Goal: Task Accomplishment & Management: Manage account settings

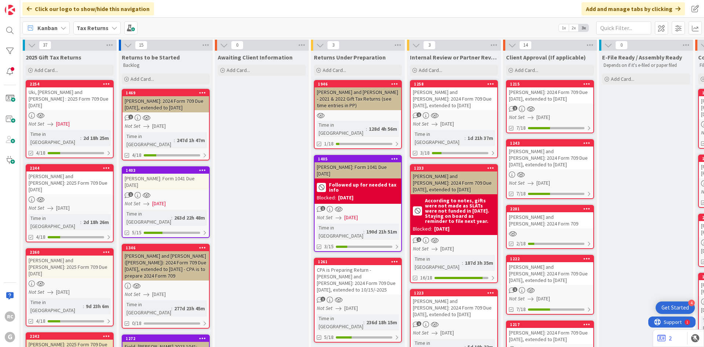
click at [448, 90] on div "[PERSON_NAME] and [PERSON_NAME]: 2024 Form 709 Due [DATE], extended to [DATE]" at bounding box center [454, 98] width 87 height 23
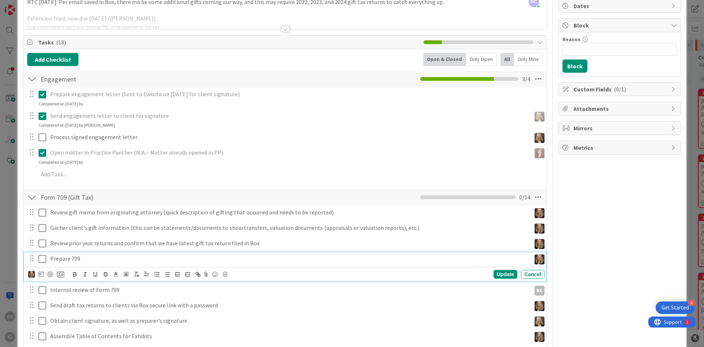
click at [42, 259] on icon at bounding box center [43, 258] width 8 height 9
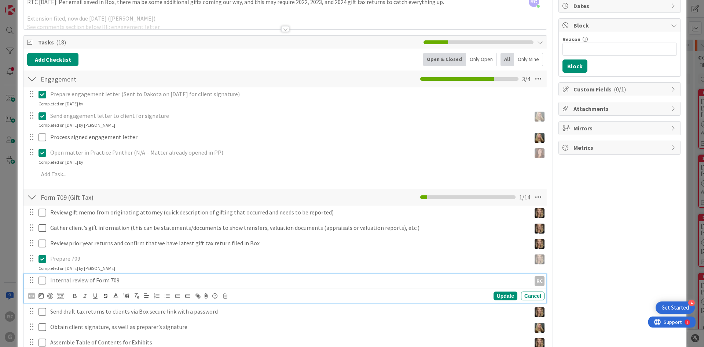
click at [40, 282] on icon at bounding box center [43, 280] width 8 height 9
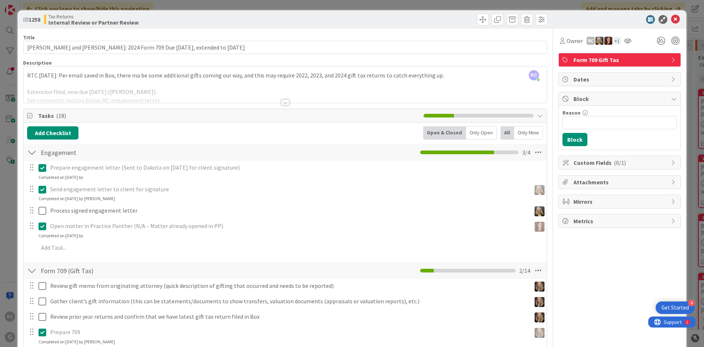
click at [30, 74] on div "RC [PERSON_NAME] just joined RTC [DATE]: Per email saved in Box, there ma be so…" at bounding box center [284, 84] width 523 height 36
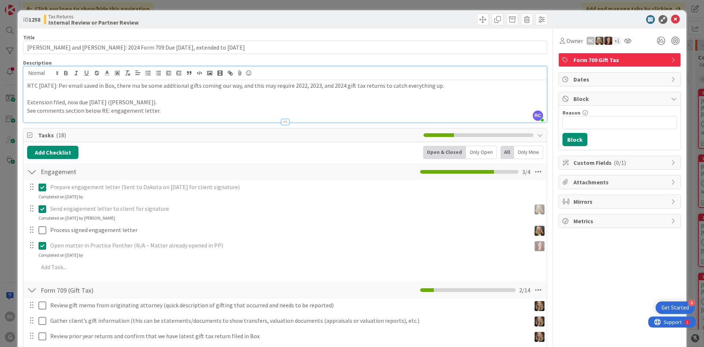
click at [27, 83] on p "RTC [DATE]: Per email saved in Box, there ma be some additional gifts coming ou…" at bounding box center [285, 85] width 516 height 8
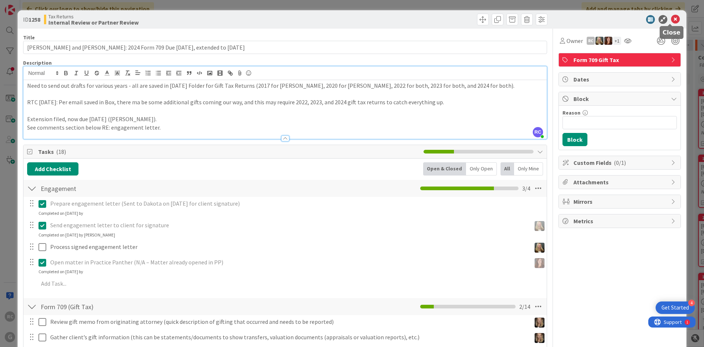
click at [671, 16] on icon at bounding box center [675, 19] width 9 height 9
